Goal: Information Seeking & Learning: Learn about a topic

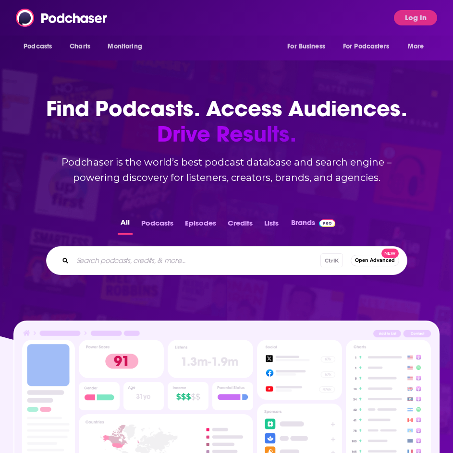
click at [137, 274] on div "Ctrl K Open Advanced New" at bounding box center [226, 260] width 361 height 29
click at [140, 266] on input "Search podcasts, credits, & more..." at bounding box center [212, 260] width 278 height 15
type input "the eight o'clock buzz"
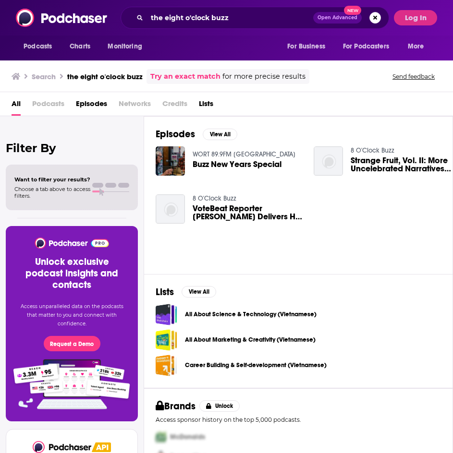
click at [222, 165] on span "Buzz New Years Special" at bounding box center [237, 164] width 89 height 8
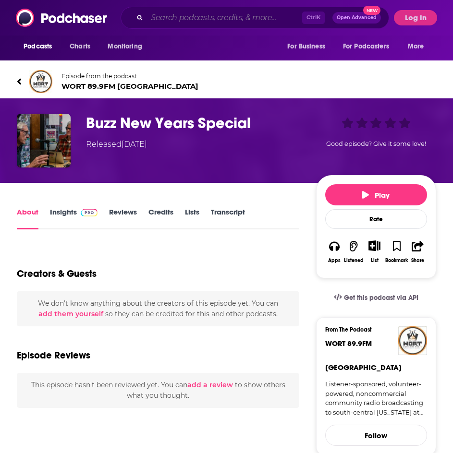
click at [160, 18] on input "Search podcasts, credits, & more..." at bounding box center [224, 17] width 155 height 15
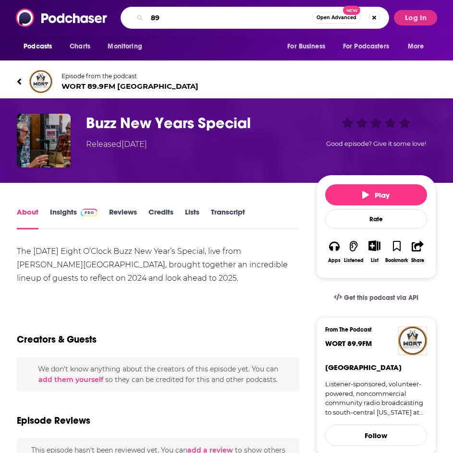
type input "8"
type input "wort 89.9"
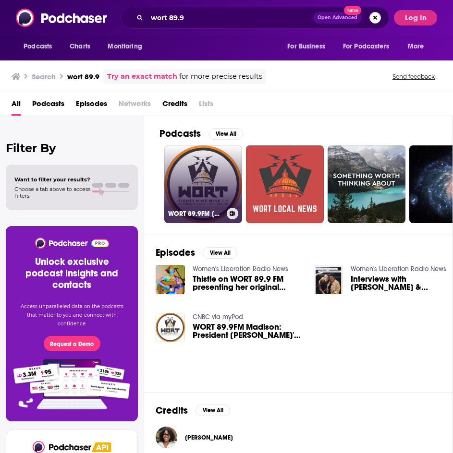
click at [203, 171] on link "WORT 89.9FM [GEOGRAPHIC_DATA]" at bounding box center [203, 184] width 78 height 78
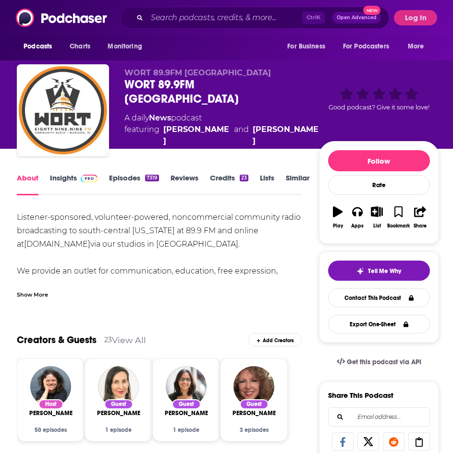
click at [70, 173] on link "Insights" at bounding box center [74, 184] width 48 height 22
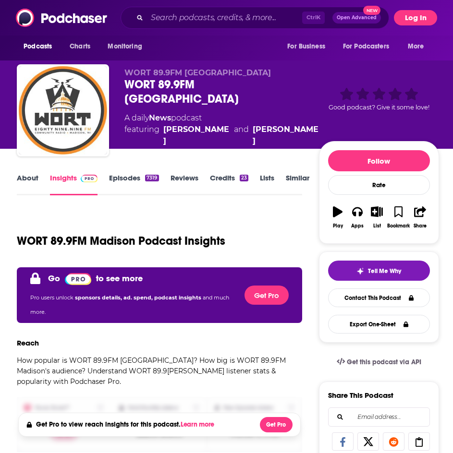
click at [414, 15] on button "Log In" at bounding box center [415, 17] width 43 height 15
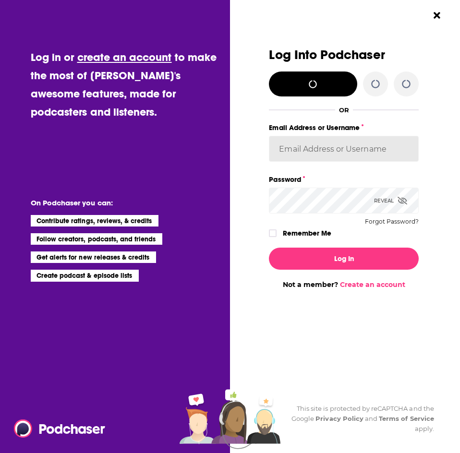
type input "kkneafsey"
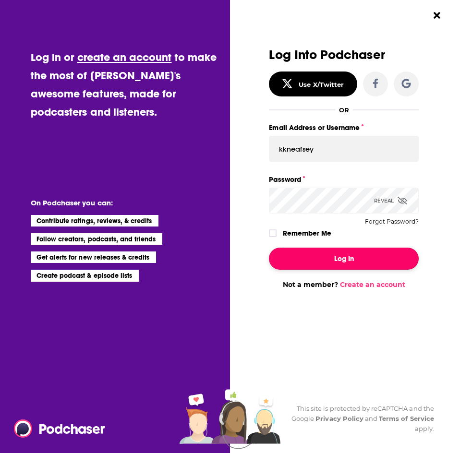
click at [318, 258] on button "Log In" at bounding box center [343, 259] width 149 height 22
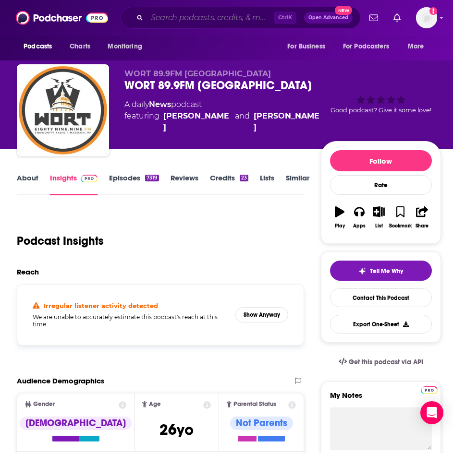
click at [200, 19] on input "Search podcasts, credits, & more..." at bounding box center [210, 17] width 127 height 15
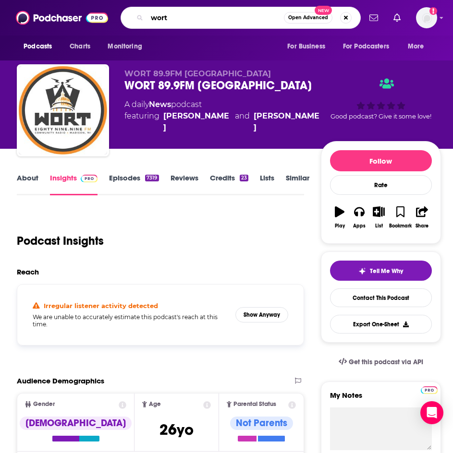
type input "wort"
